Goal: Information Seeking & Learning: Learn about a topic

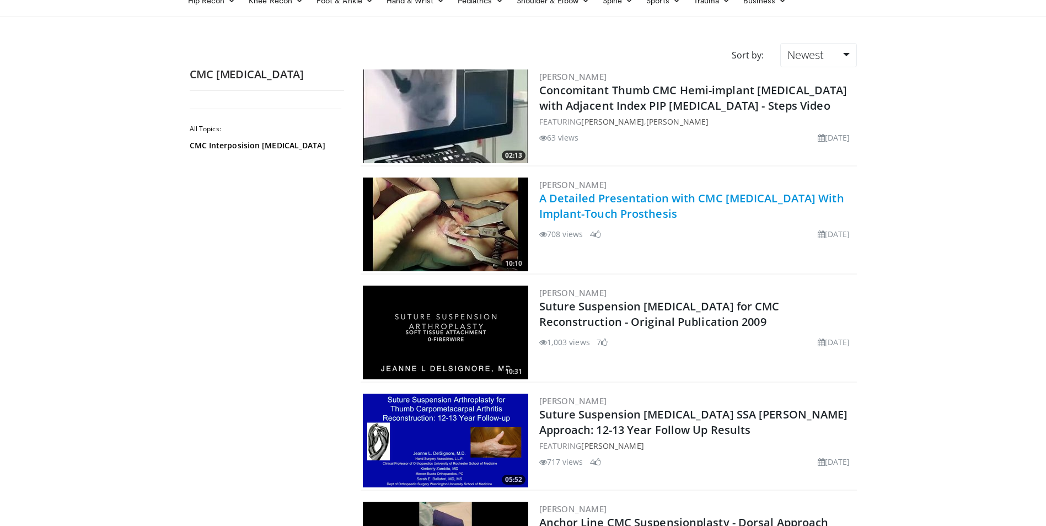
scroll to position [165, 0]
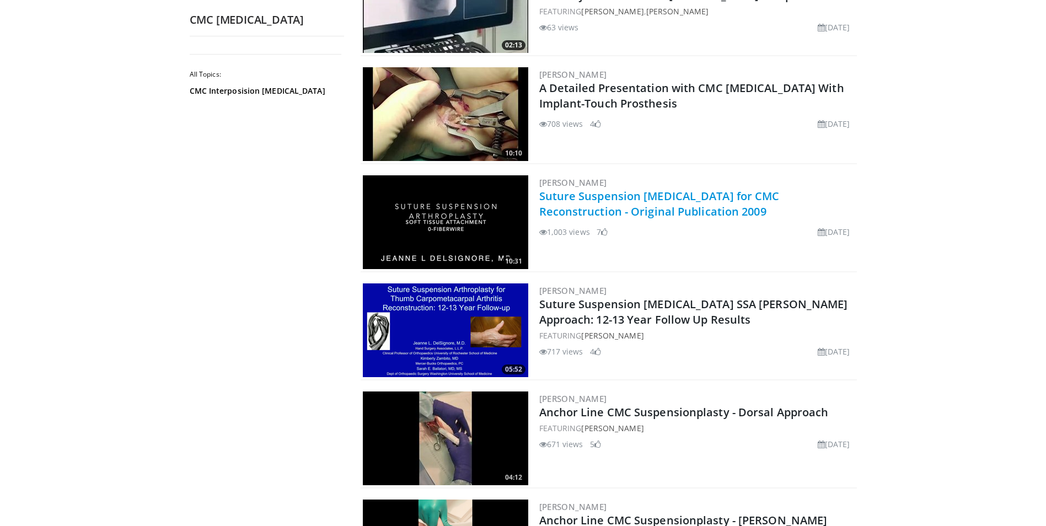
click at [639, 212] on link "Suture Suspension [MEDICAL_DATA] for CMC Reconstruction - Original Publication …" at bounding box center [659, 204] width 240 height 30
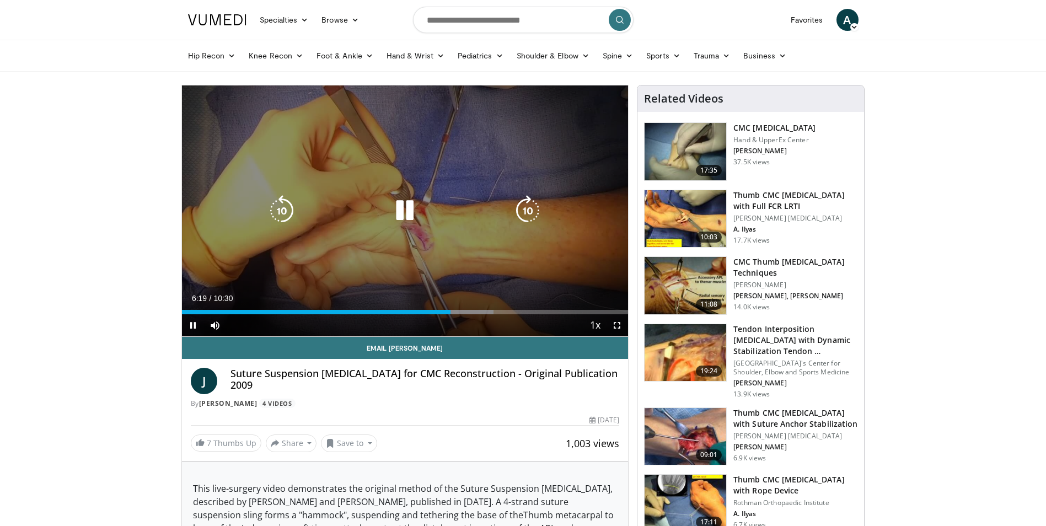
click at [408, 210] on icon "Video Player" at bounding box center [404, 210] width 31 height 31
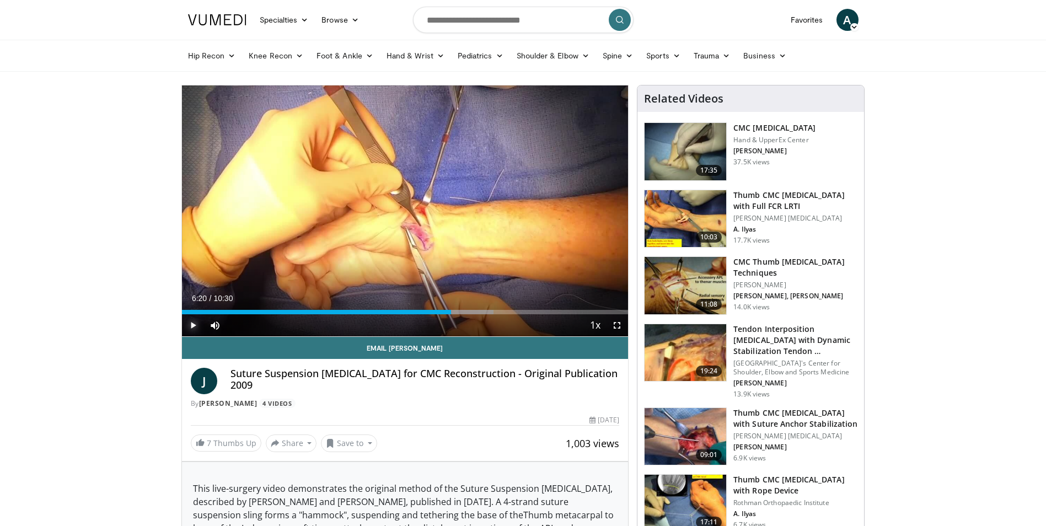
click at [191, 324] on span "Video Player" at bounding box center [193, 325] width 22 height 22
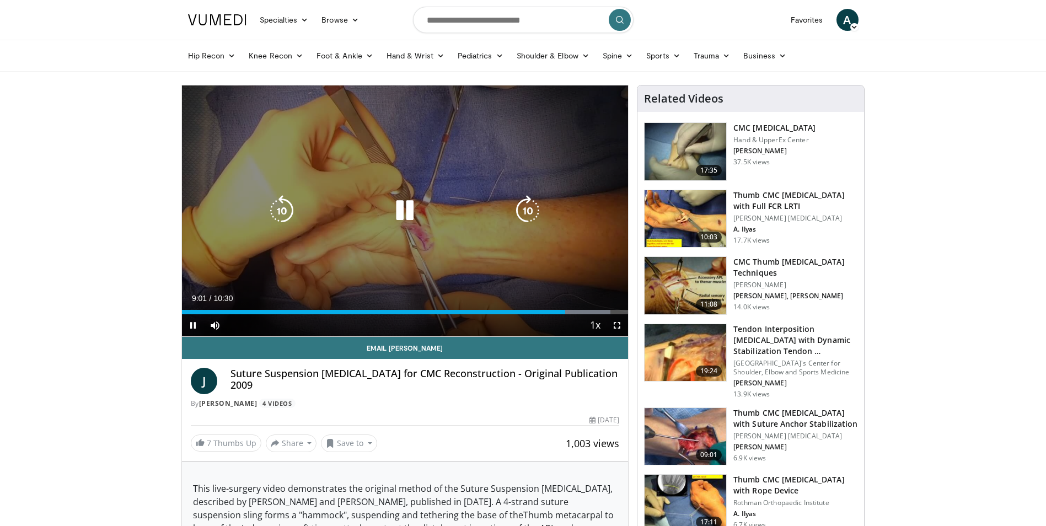
click at [407, 212] on icon "Video Player" at bounding box center [404, 210] width 31 height 31
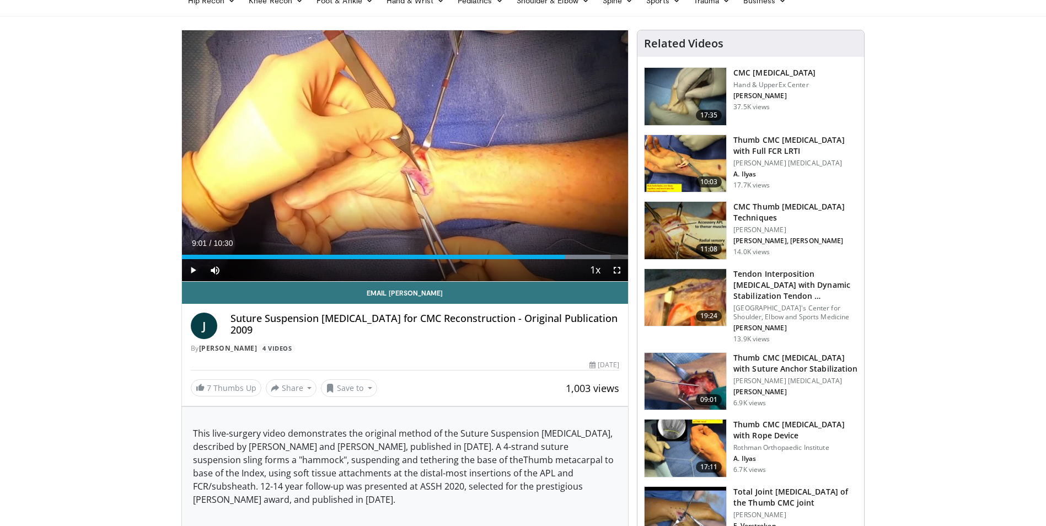
scroll to position [110, 0]
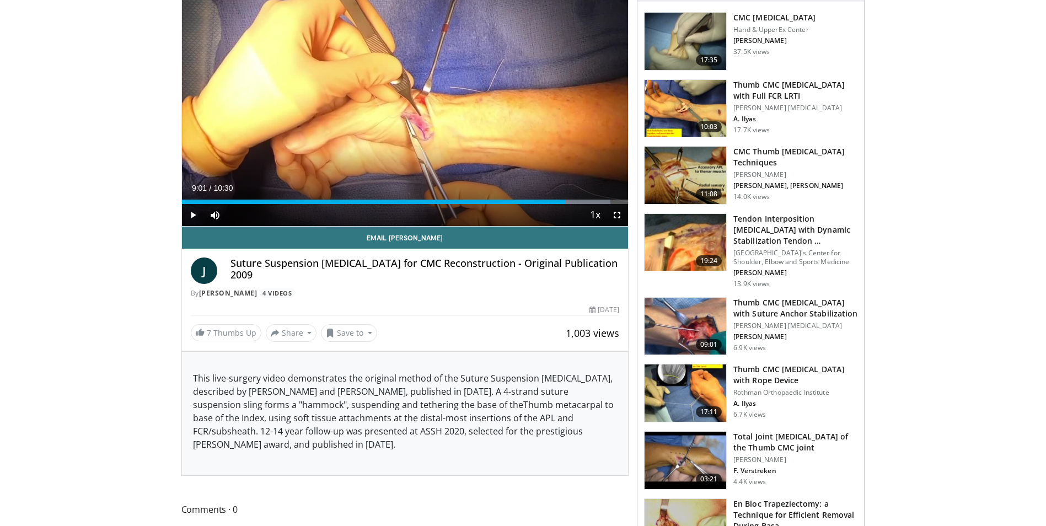
click at [785, 439] on h3 "Total Joint Arthroplasty of the Thumb CMC joint" at bounding box center [795, 442] width 124 height 22
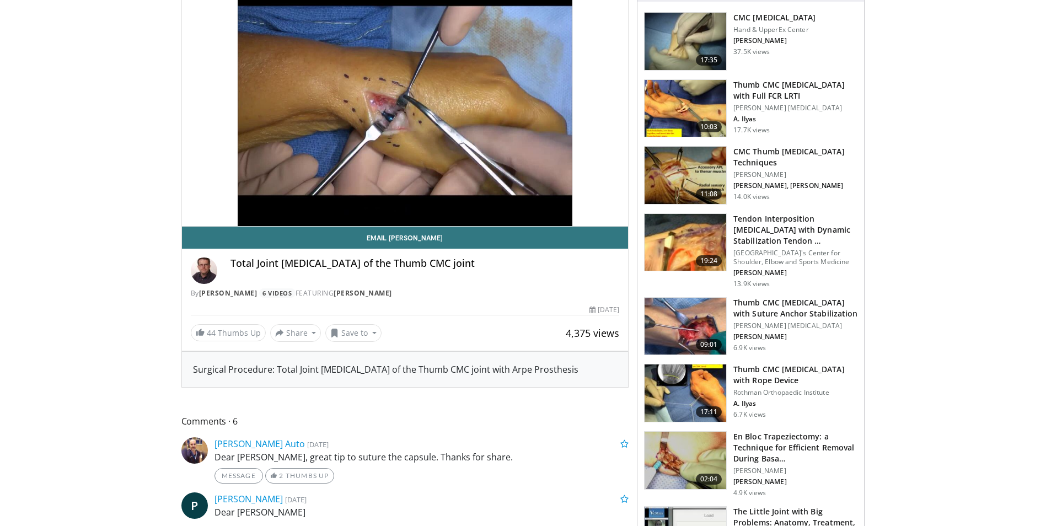
scroll to position [55, 0]
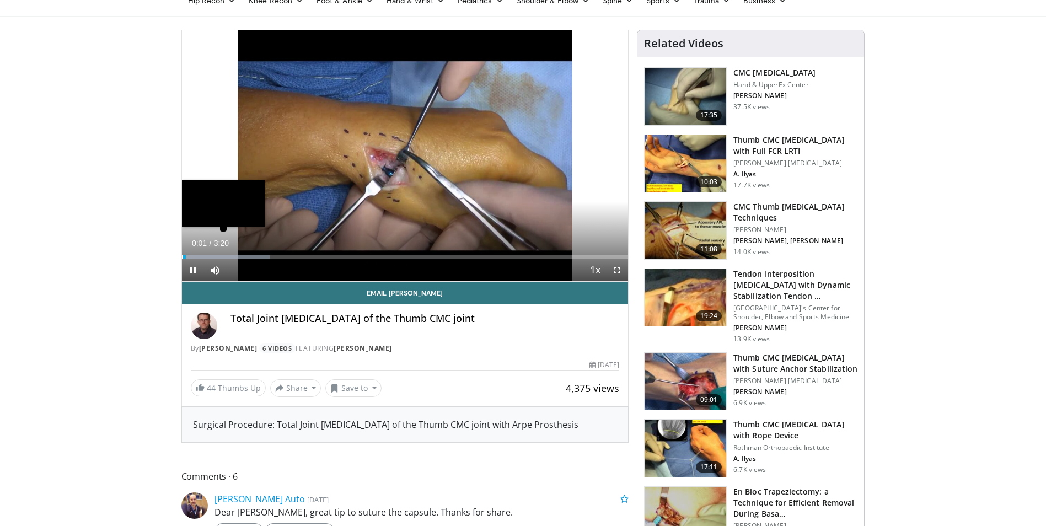
click at [252, 259] on div "Progress Bar" at bounding box center [226, 257] width 88 height 4
click at [217, 256] on div "Progress Bar" at bounding box center [216, 257] width 1 height 4
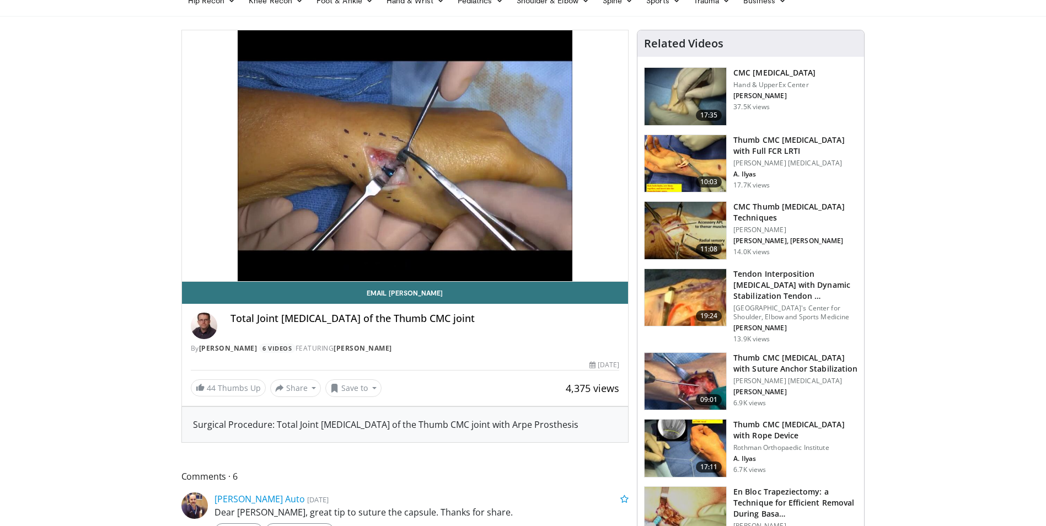
scroll to position [110, 0]
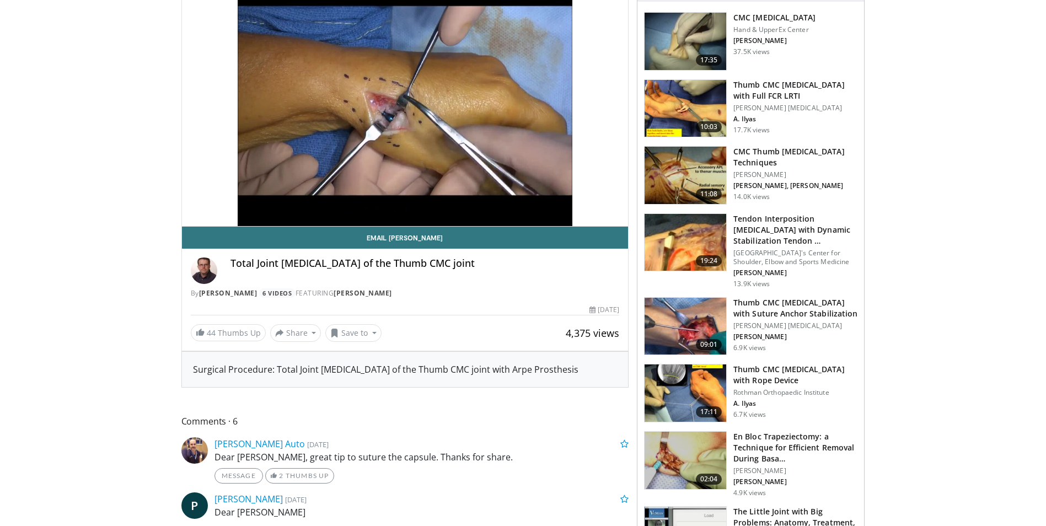
click at [758, 155] on h3 "CMC Thumb Arthroplasty Techniques" at bounding box center [795, 157] width 124 height 22
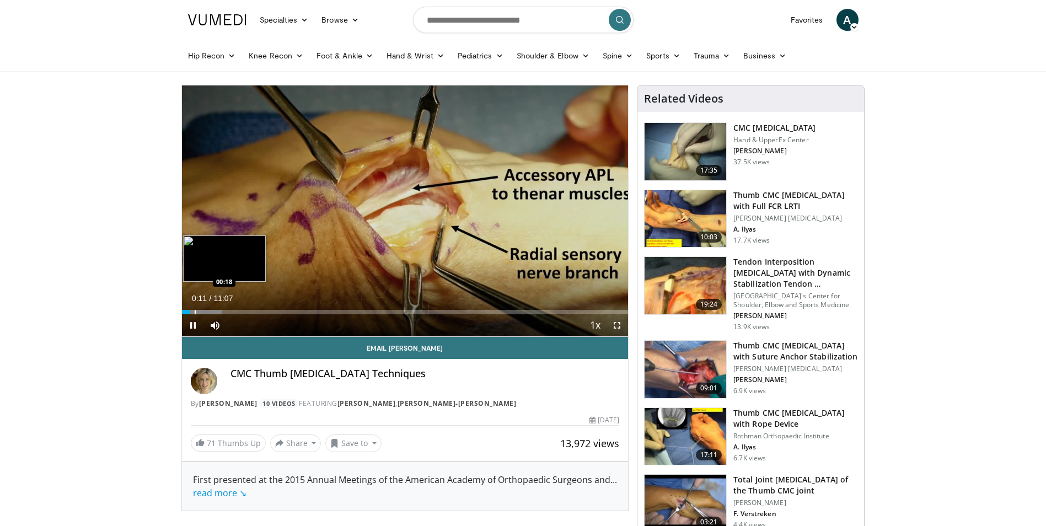
click at [195, 312] on div "Progress Bar" at bounding box center [195, 312] width 1 height 4
click at [203, 312] on div "Progress Bar" at bounding box center [203, 312] width 1 height 4
click at [222, 310] on div "Progress Bar" at bounding box center [222, 312] width 1 height 4
click at [235, 313] on div "Progress Bar" at bounding box center [234, 312] width 1 height 4
click at [618, 327] on span "Video Player" at bounding box center [617, 325] width 22 height 22
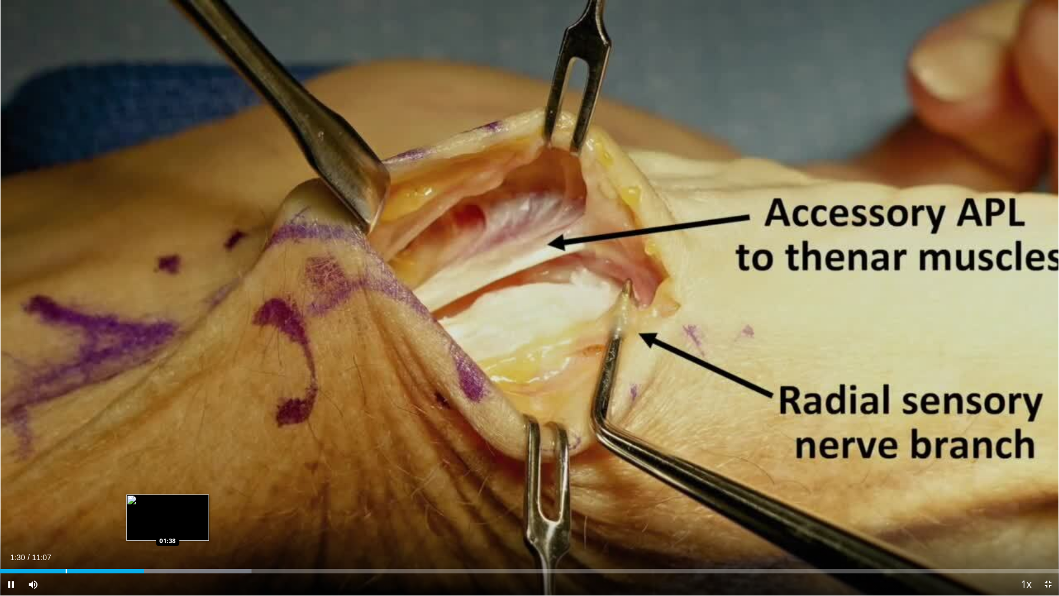
click at [168, 526] on div "Loaded : 23.77% 01:30 01:38" at bounding box center [529, 567] width 1059 height 10
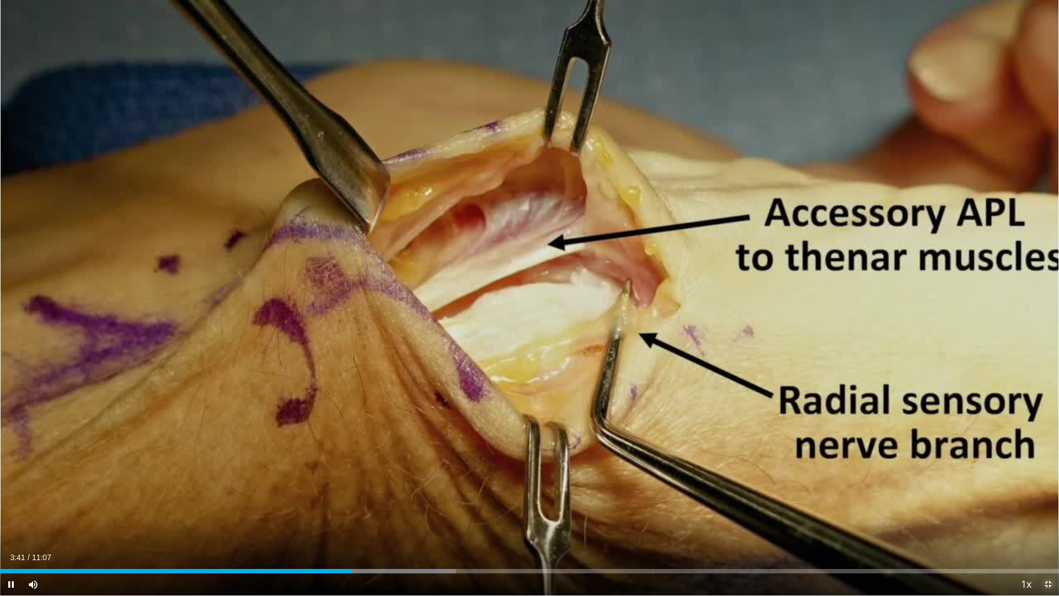
click at [1045, 526] on span "Video Player" at bounding box center [1048, 584] width 22 height 22
